Goal: Task Accomplishment & Management: Use online tool/utility

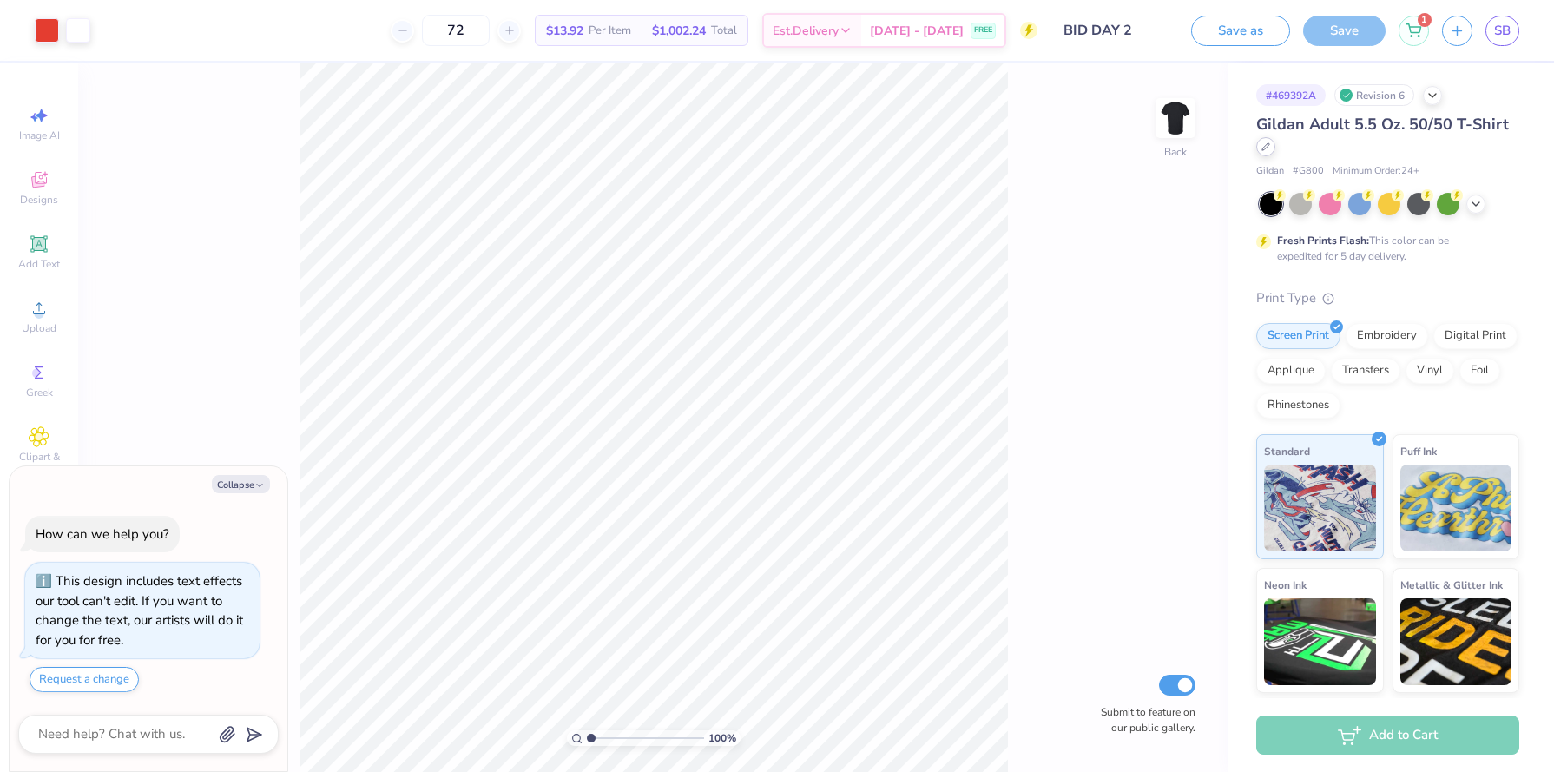
click at [1273, 148] on div at bounding box center [1265, 146] width 19 height 19
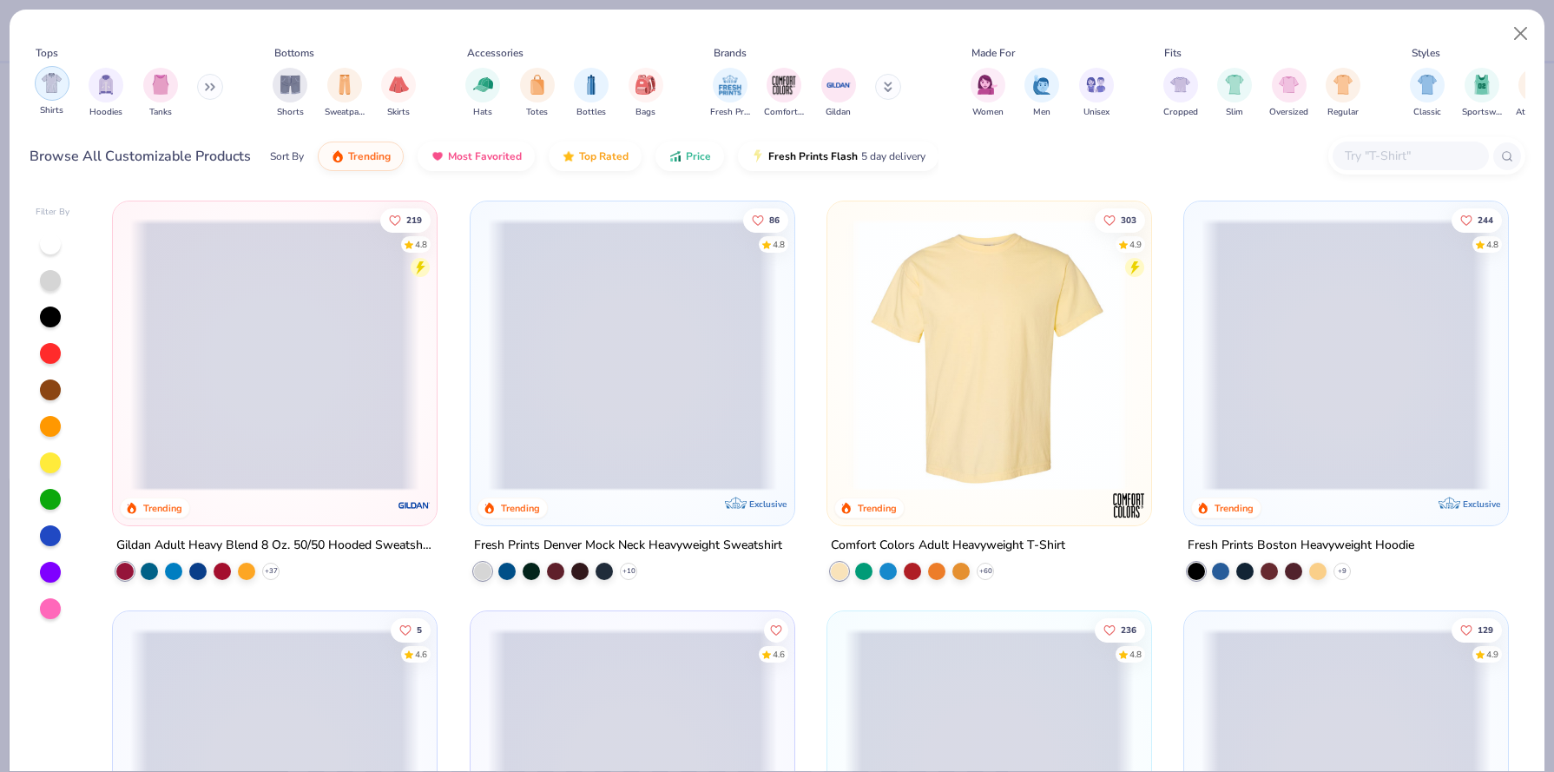
click at [57, 89] on img "filter for Shirts" at bounding box center [52, 83] width 20 height 20
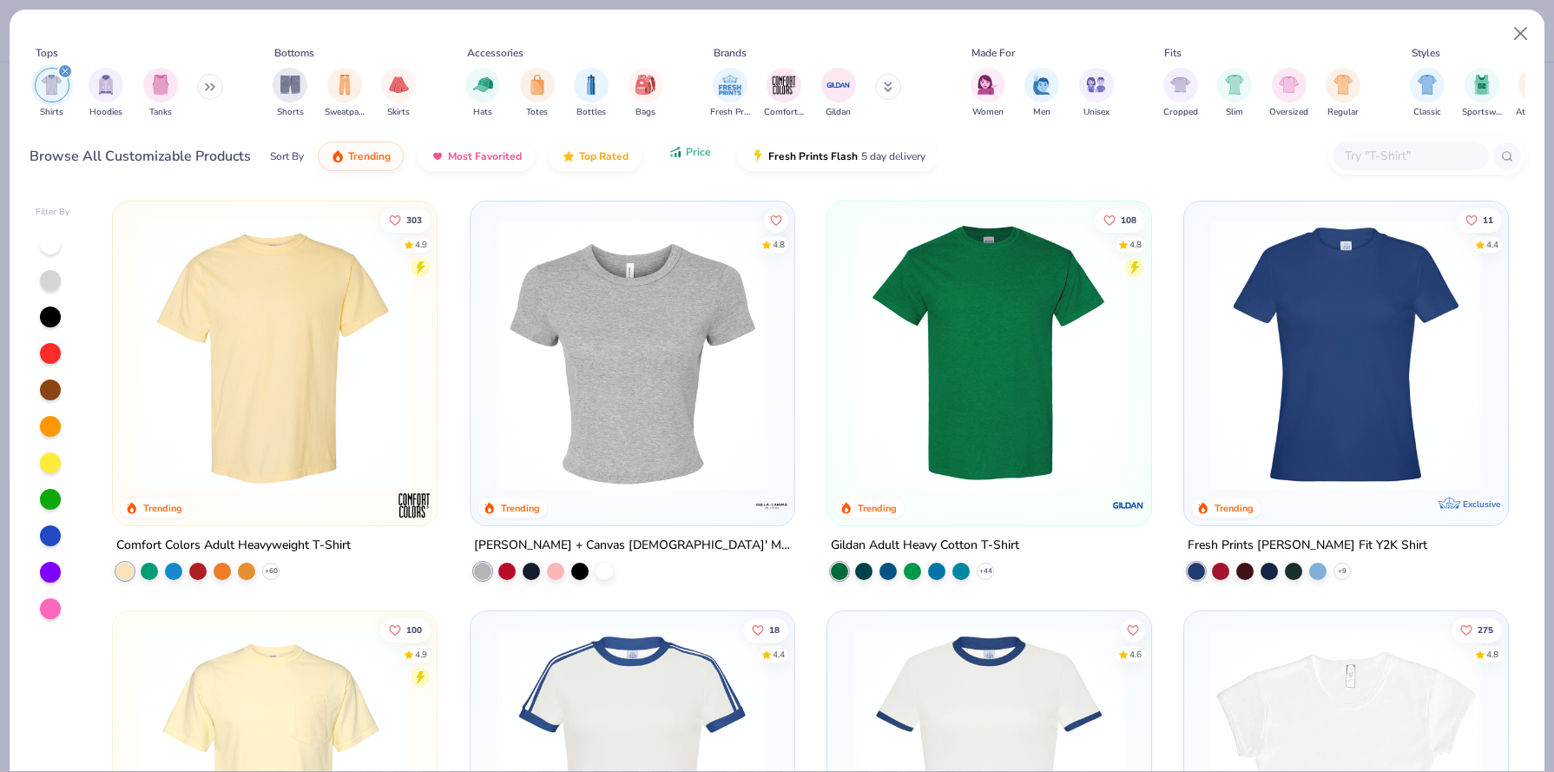
click at [680, 160] on icon "button" at bounding box center [676, 152] width 14 height 16
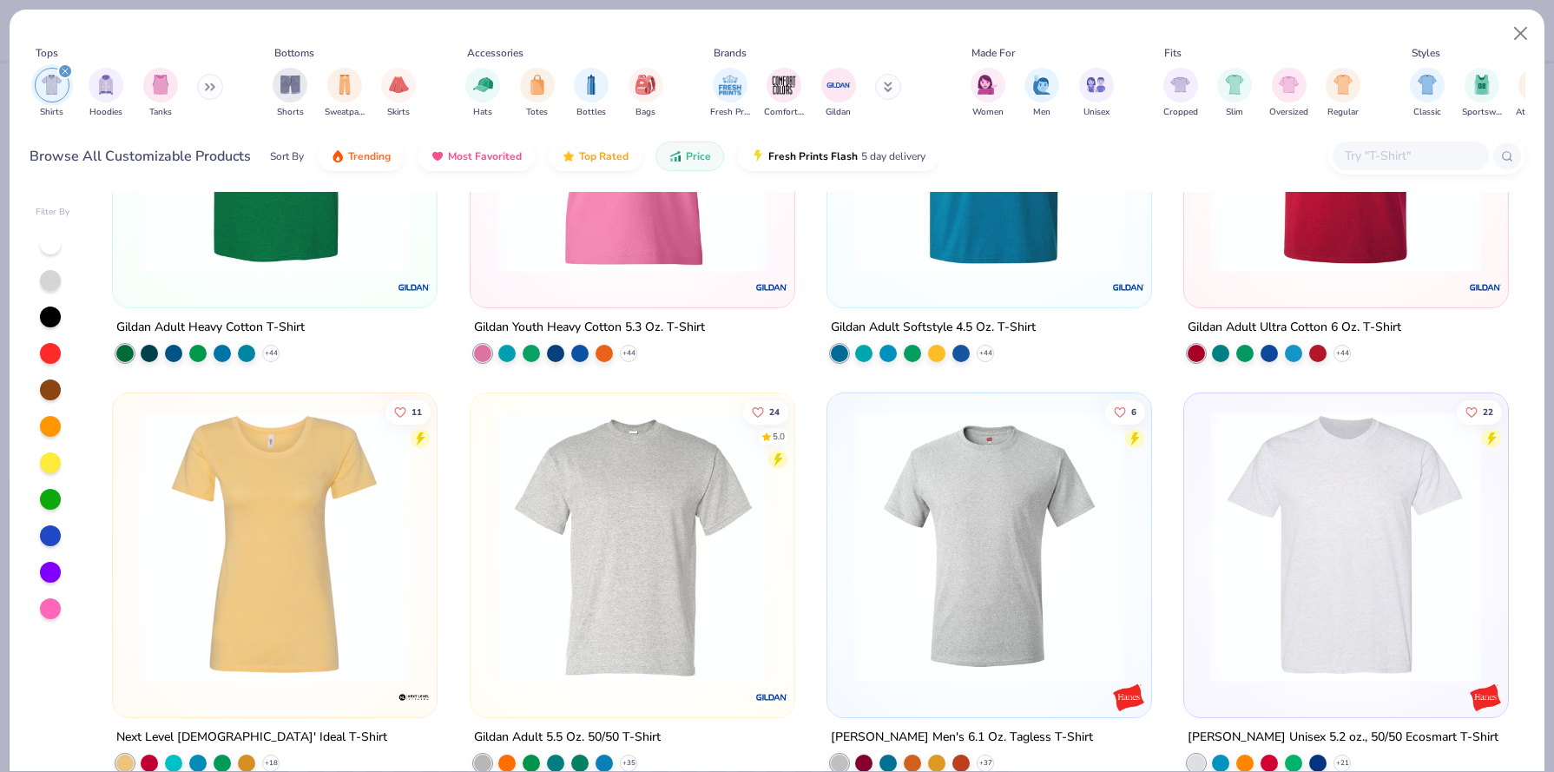
scroll to position [480, 0]
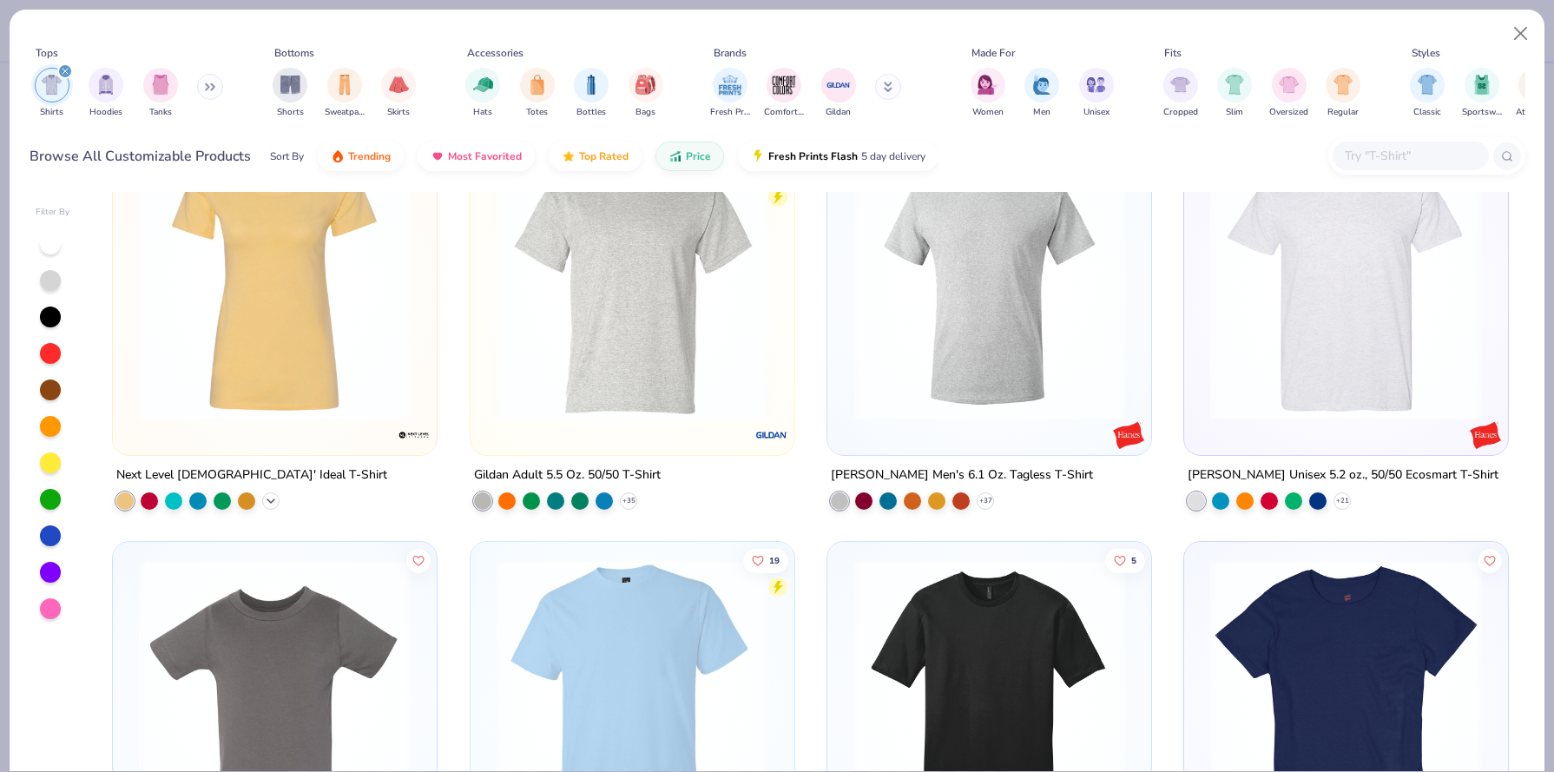
click at [274, 496] on icon at bounding box center [271, 501] width 14 height 14
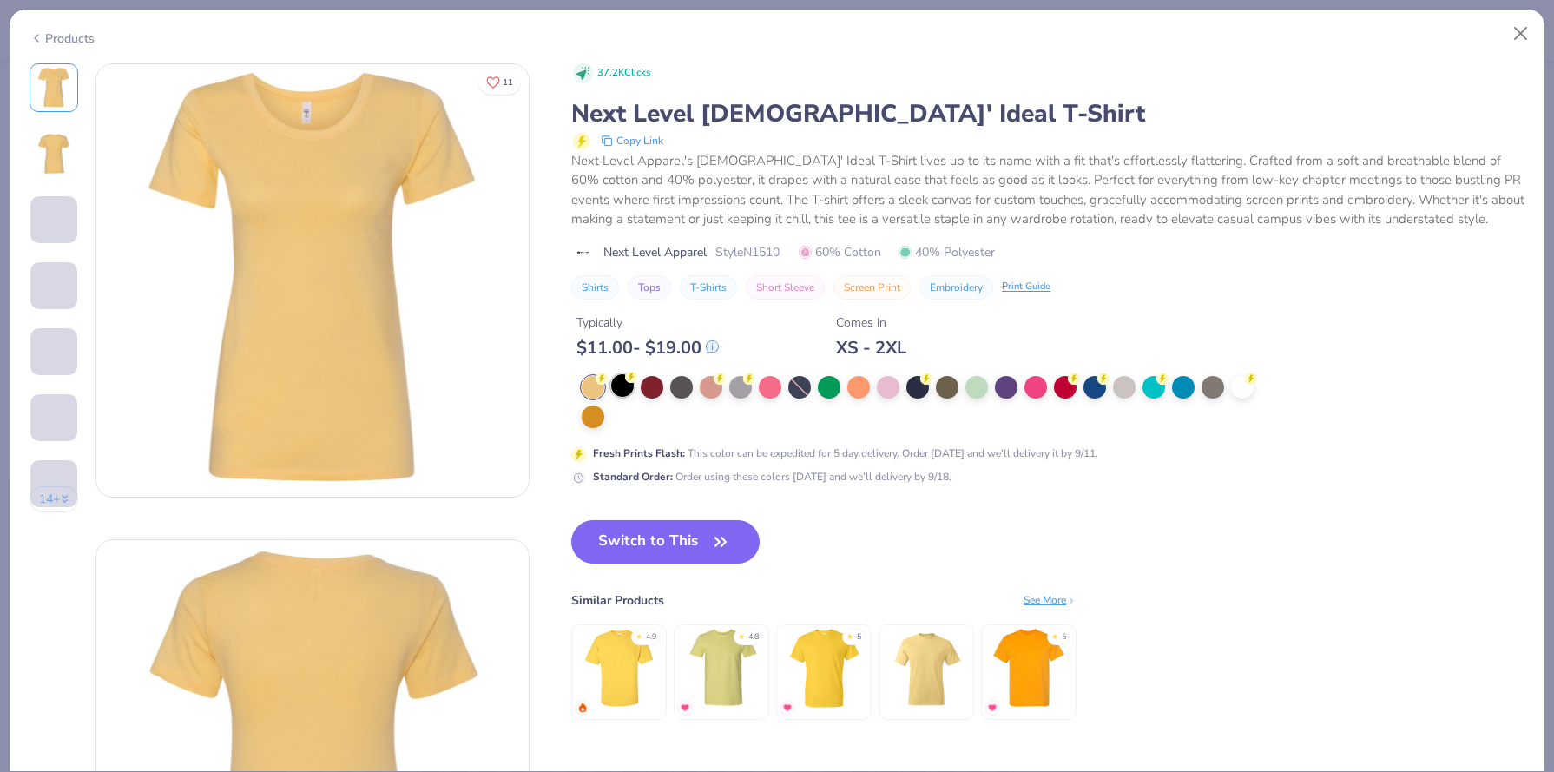
click at [623, 379] on div at bounding box center [622, 385] width 23 height 23
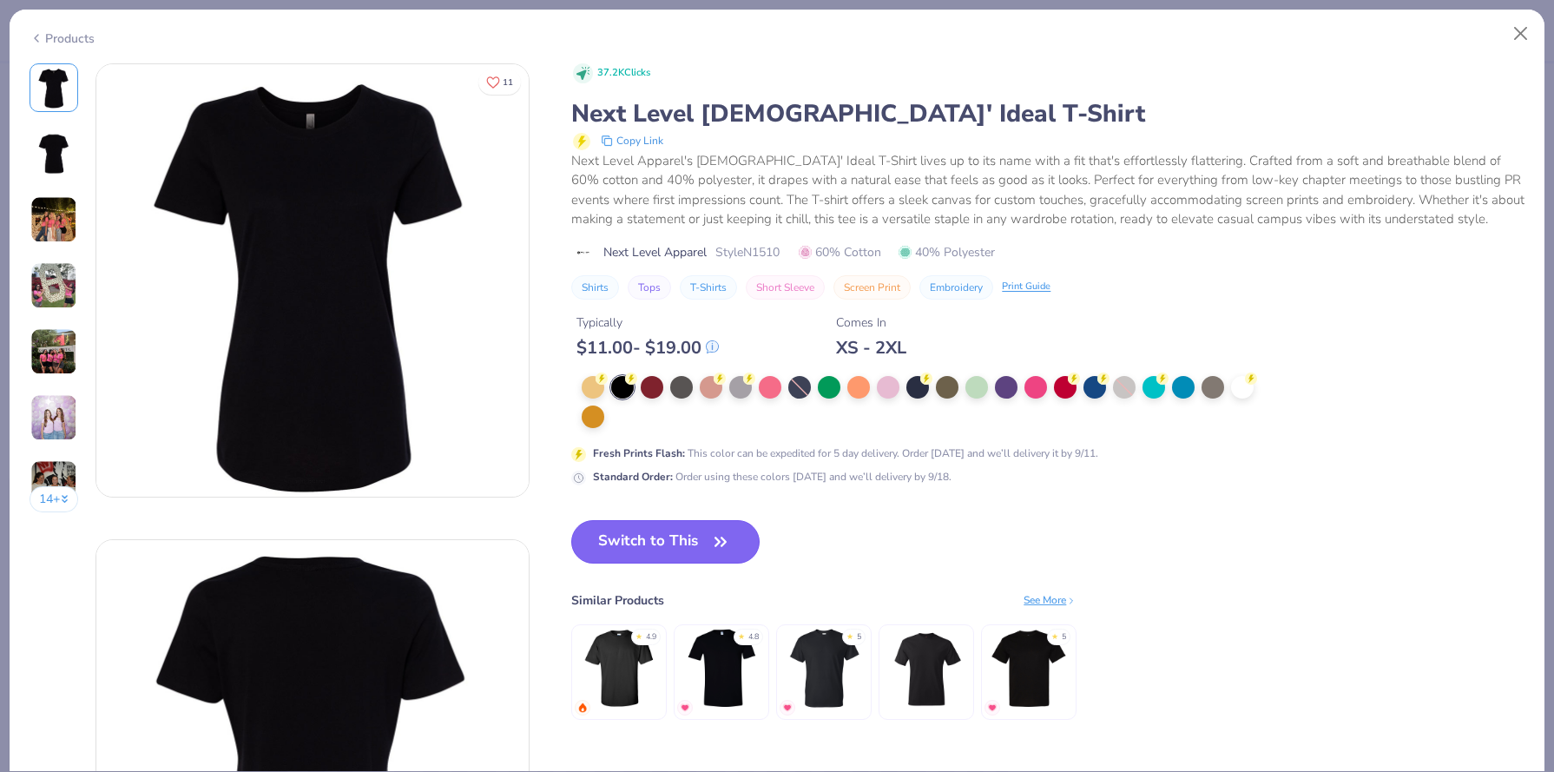
click at [663, 544] on button "Switch to This" at bounding box center [665, 541] width 188 height 43
type textarea "x"
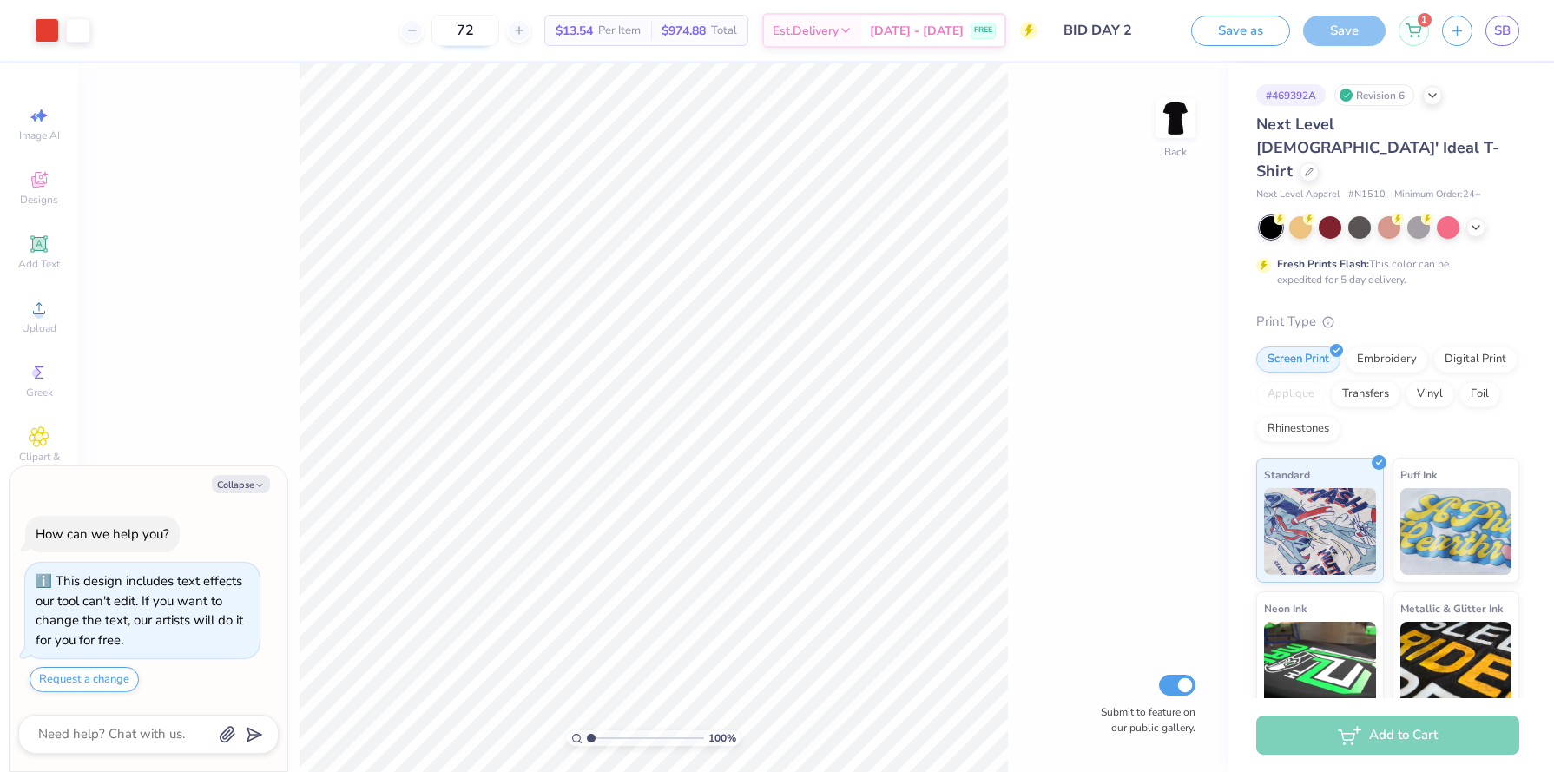
click at [489, 23] on input "72" at bounding box center [466, 30] width 68 height 31
type input "7"
type input "75"
type textarea "x"
type input "7.59"
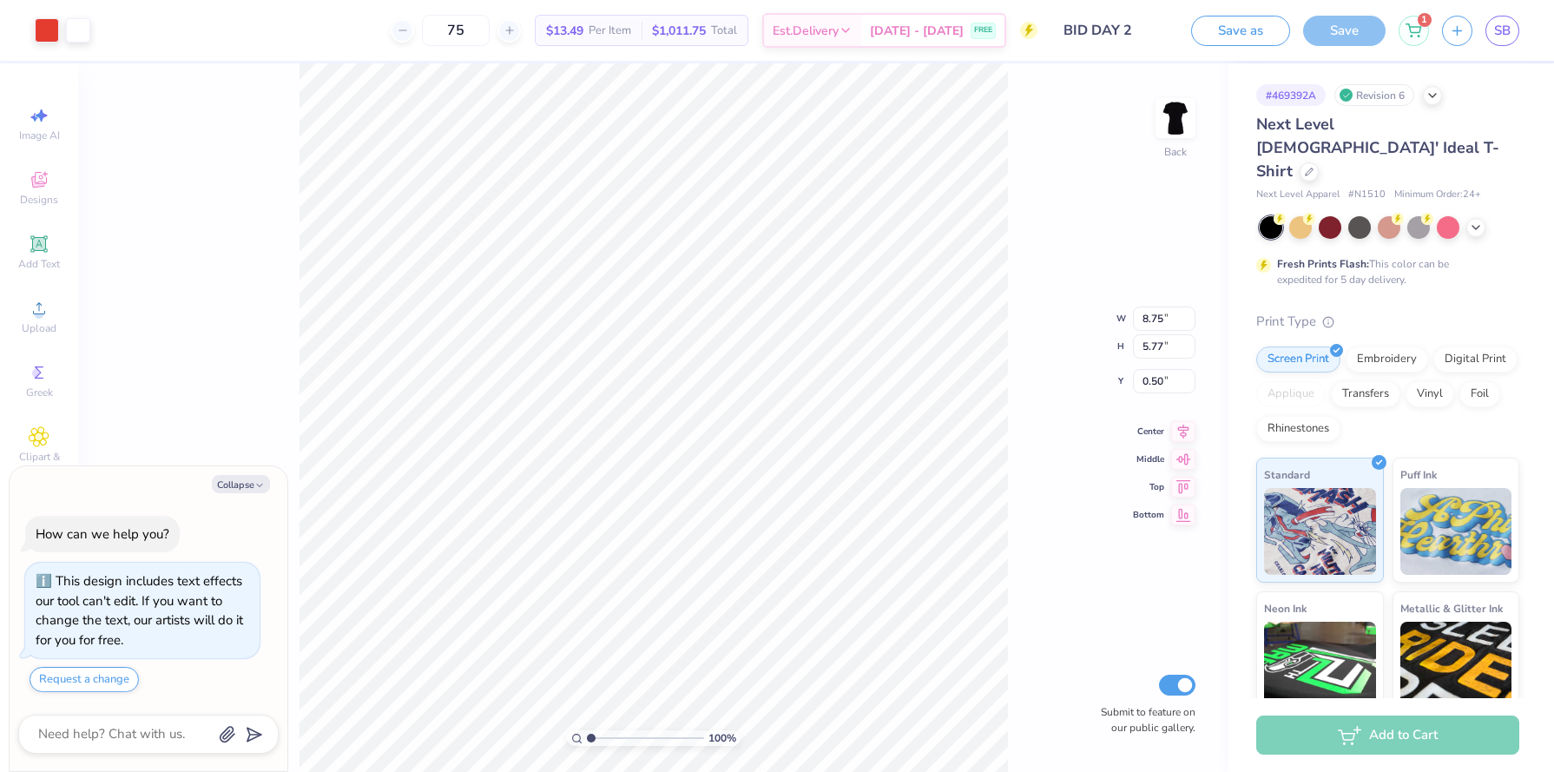
type input "5.00"
type textarea "x"
type input "7.49"
type input "4.94"
type textarea "x"
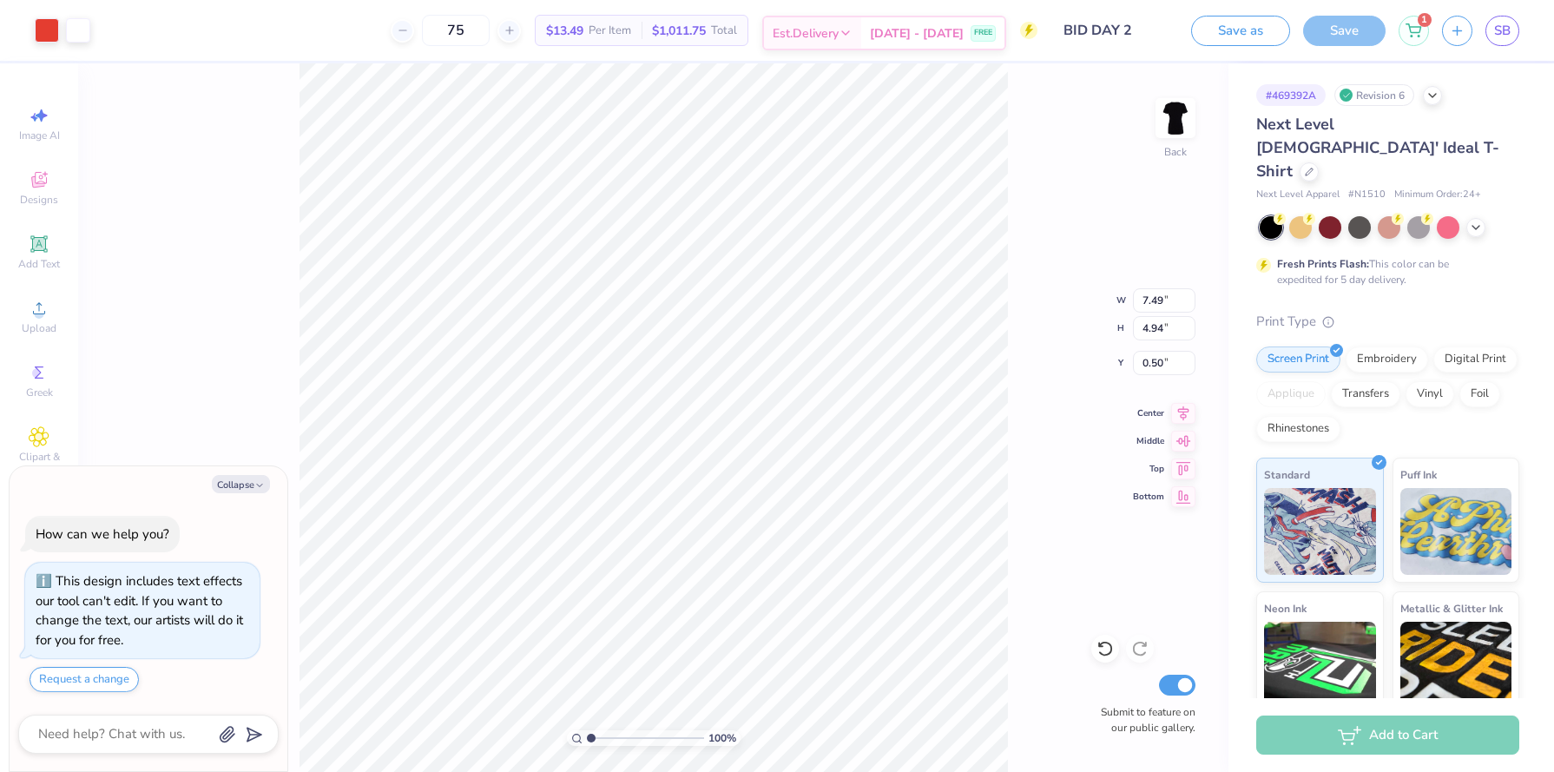
type input "0.53"
click at [1267, 26] on button "Save as" at bounding box center [1240, 28] width 99 height 30
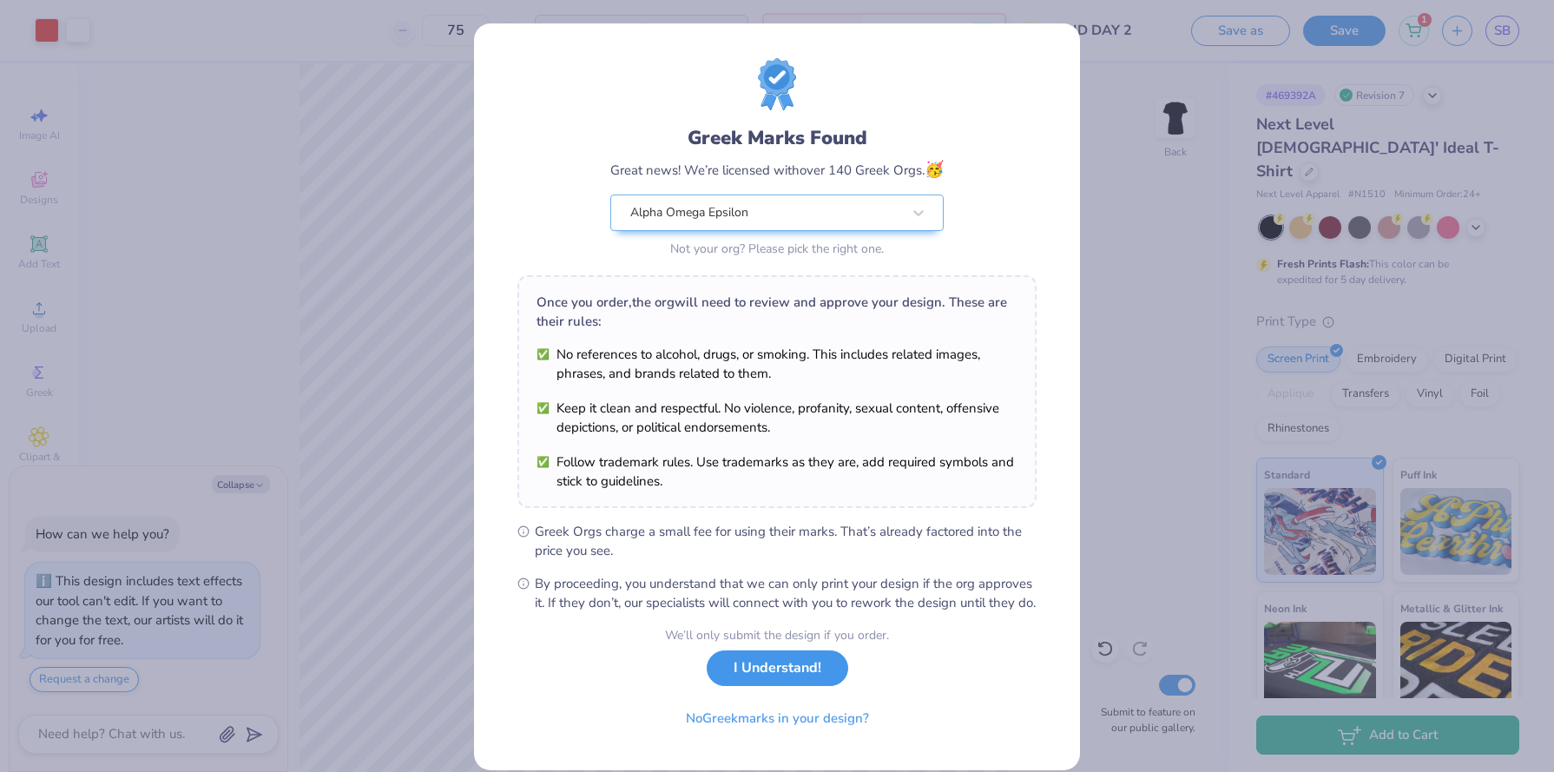
click at [819, 682] on button "I Understand!" at bounding box center [778, 668] width 142 height 36
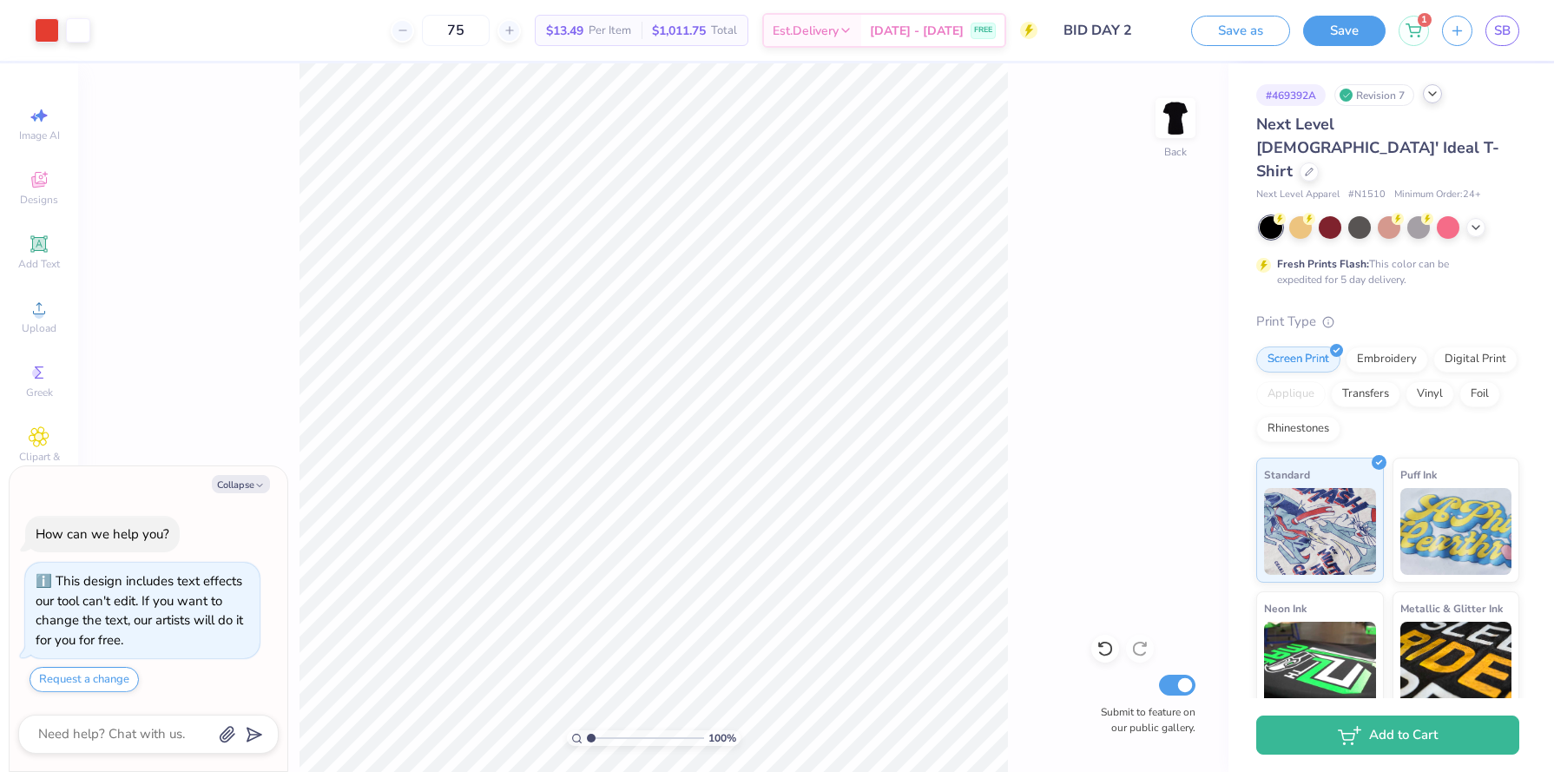
click at [1433, 102] on div at bounding box center [1432, 93] width 19 height 19
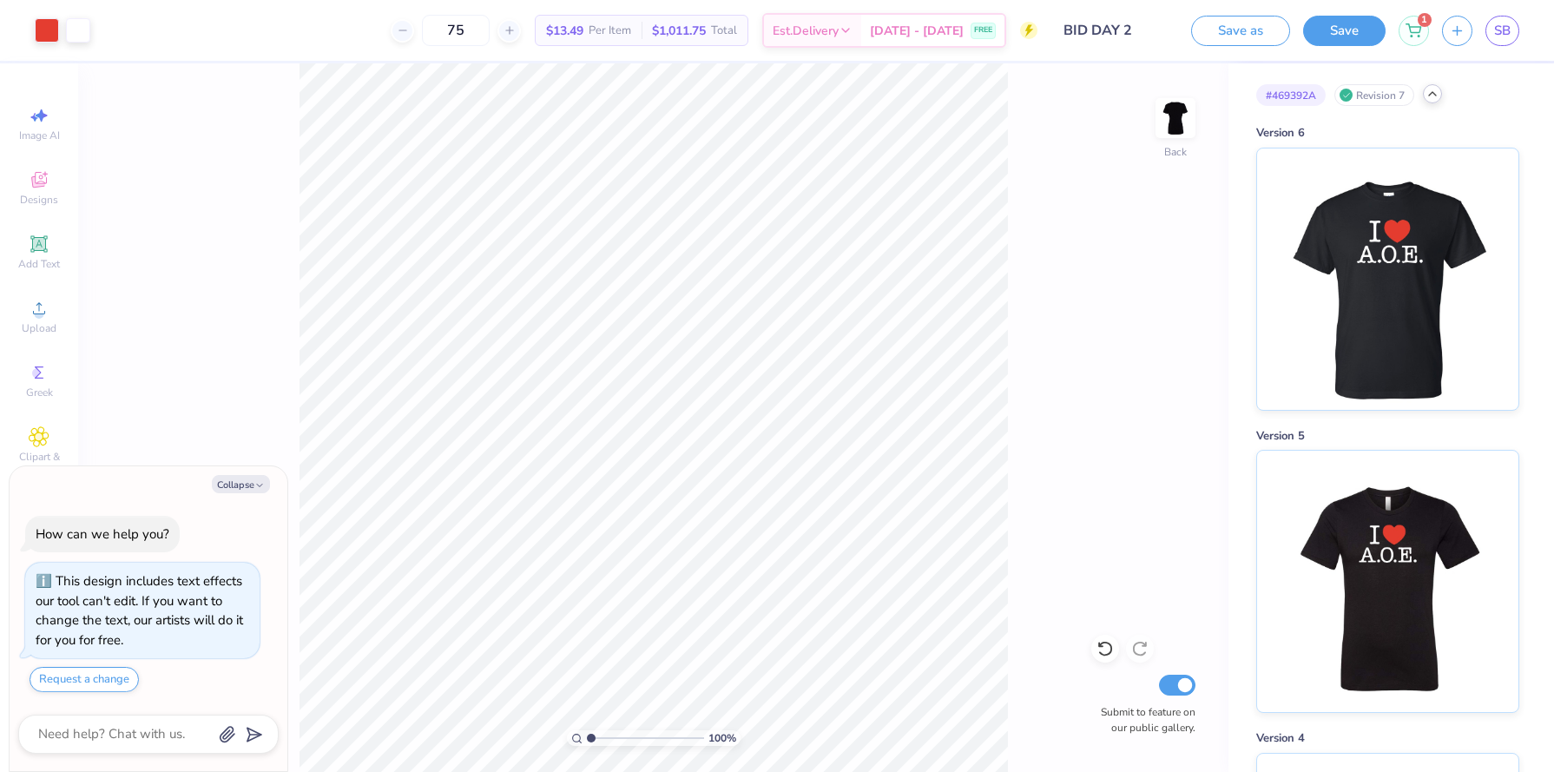
click at [1433, 102] on div at bounding box center [1432, 93] width 19 height 19
type textarea "x"
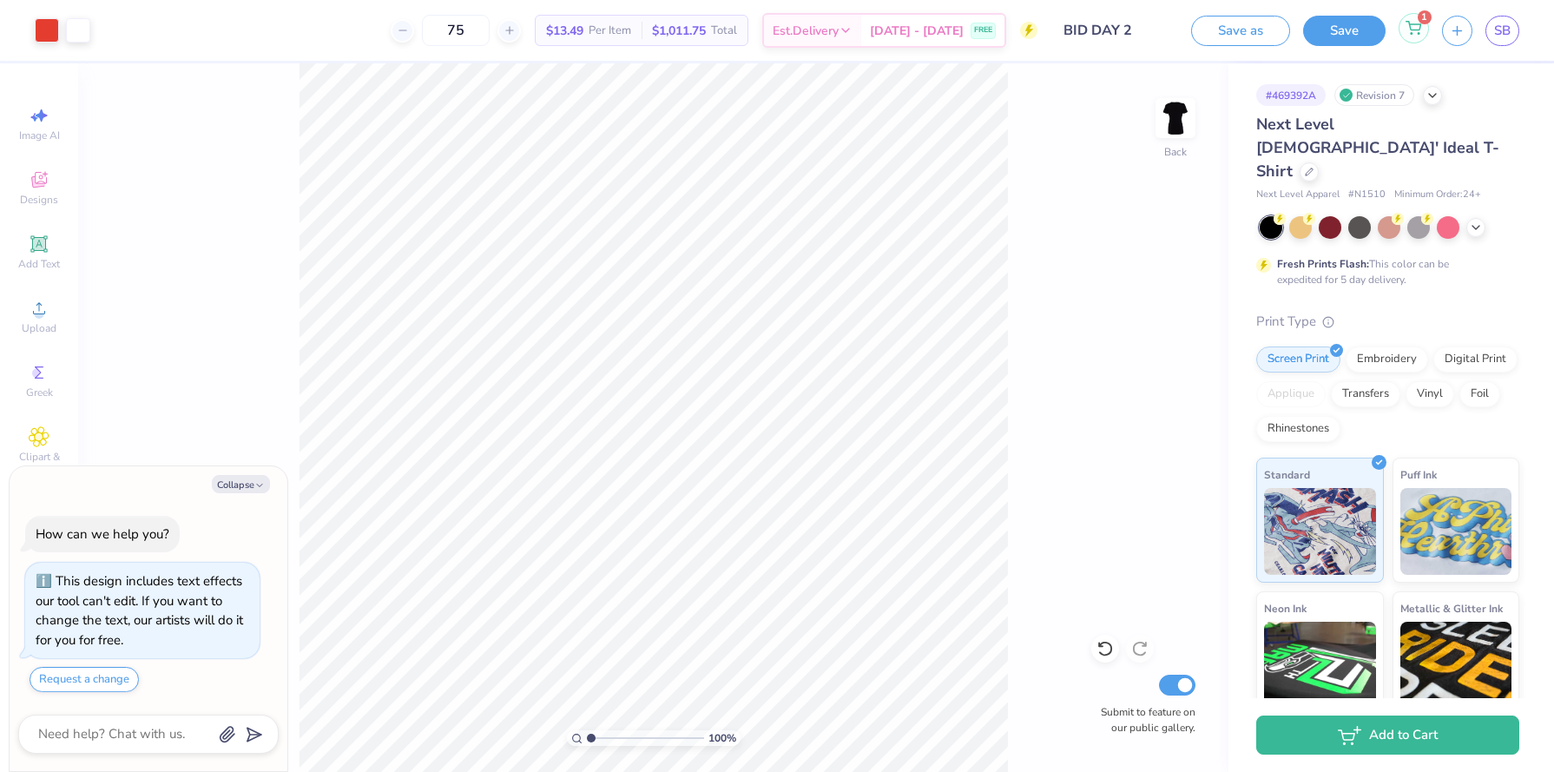
click at [1414, 31] on icon at bounding box center [1414, 28] width 16 height 14
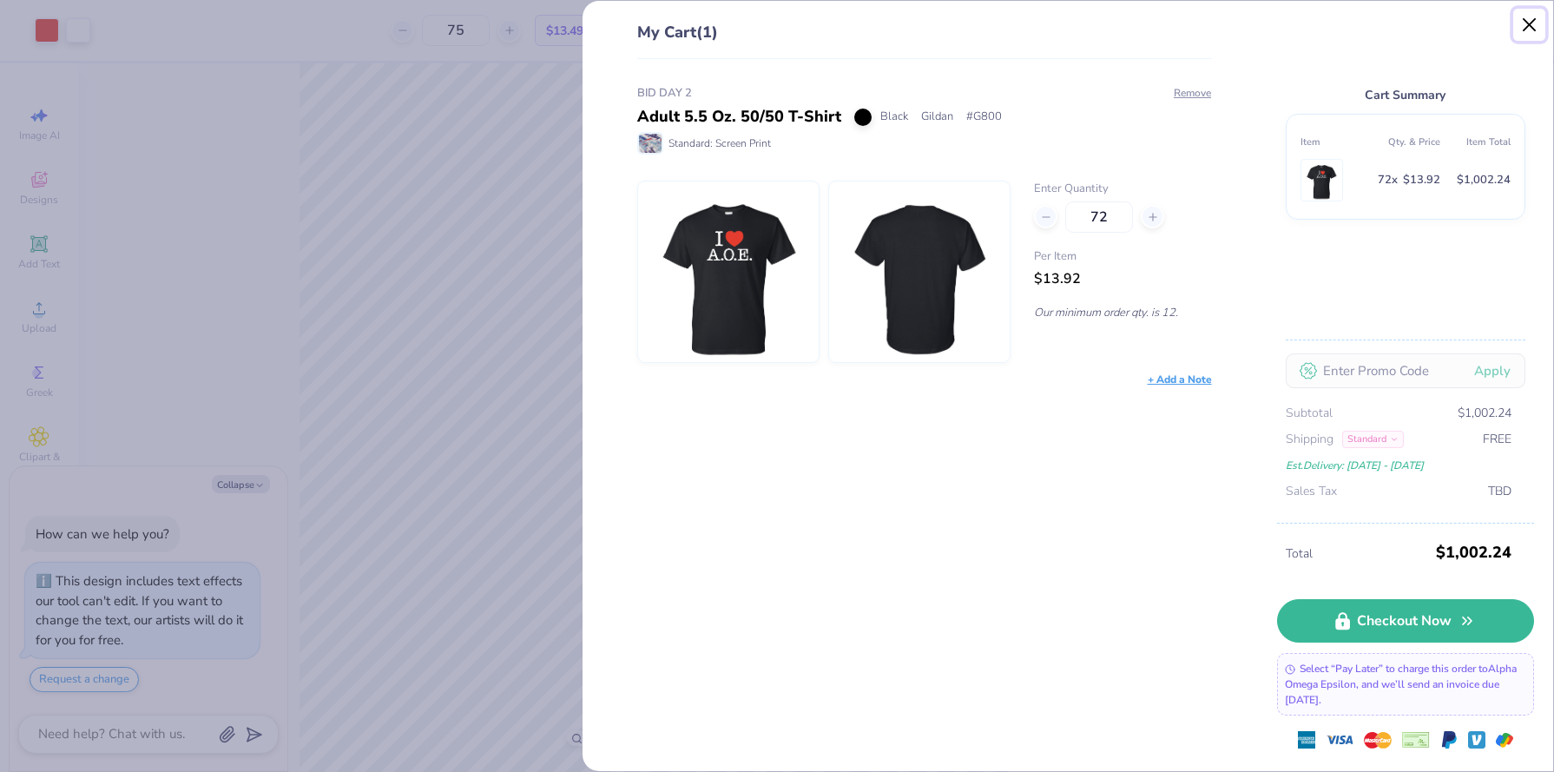
click at [1533, 14] on button "Close" at bounding box center [1529, 25] width 33 height 33
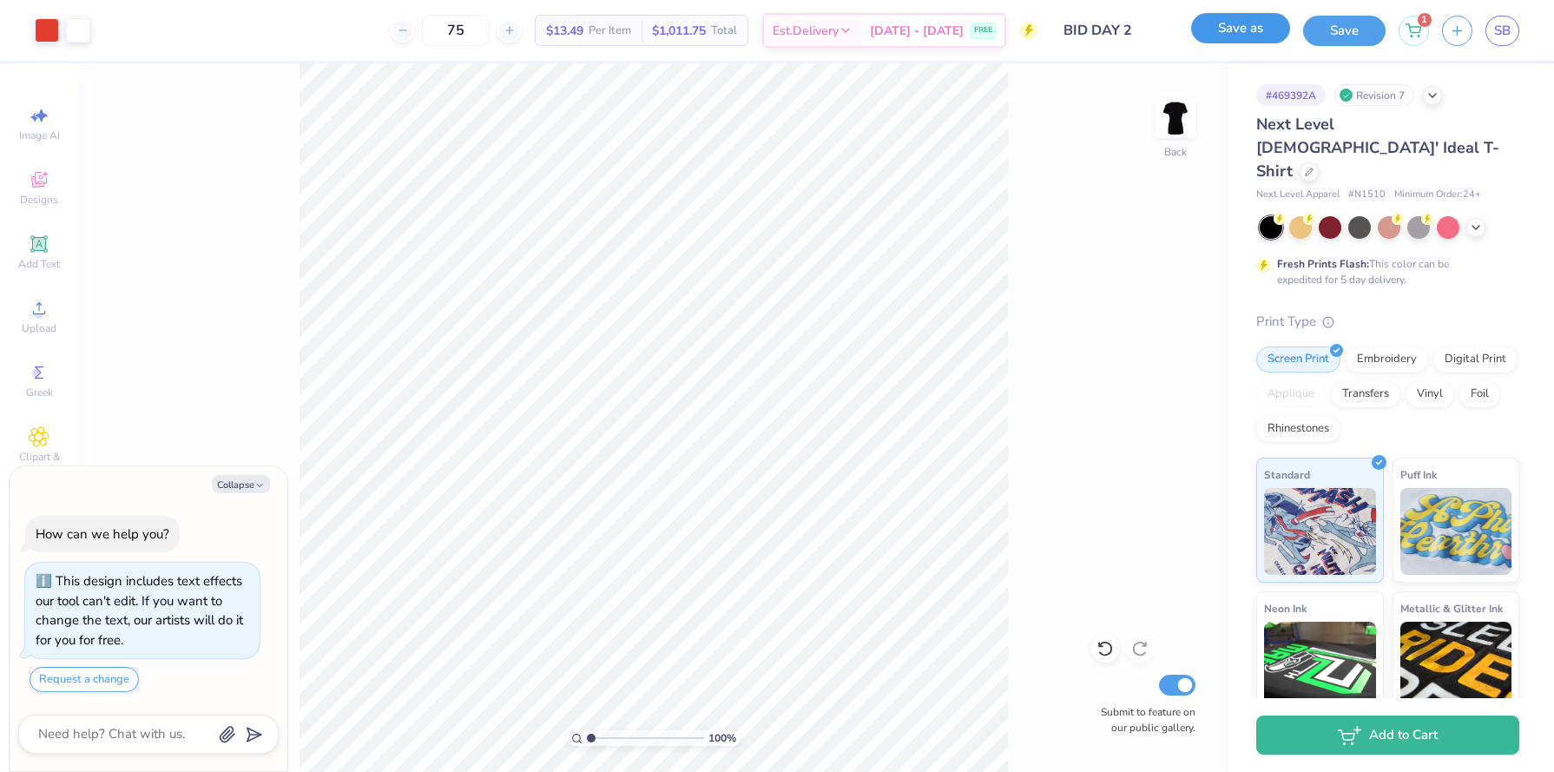
click at [1256, 43] on div "Save as" at bounding box center [1240, 31] width 99 height 30
click at [1494, 49] on div "Save as Save 1 SB" at bounding box center [1372, 30] width 363 height 61
click at [1506, 28] on span "SB" at bounding box center [1502, 31] width 16 height 20
